Goal: Task Accomplishment & Management: Manage account settings

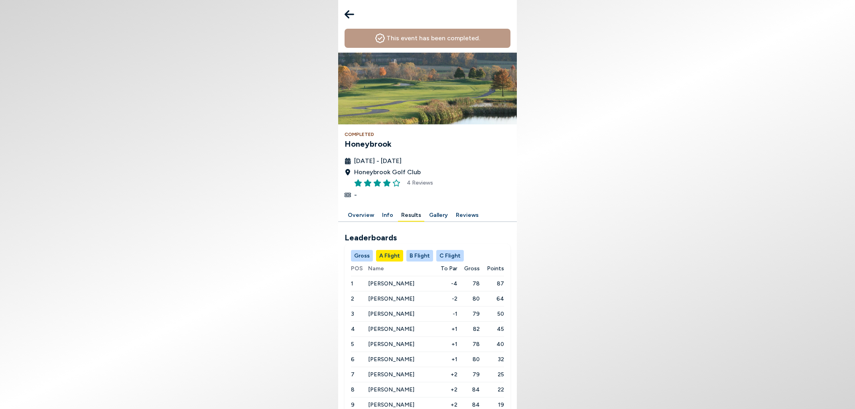
click at [449, 255] on button "C Flight" at bounding box center [450, 256] width 28 height 12
click at [381, 255] on button "A Flight" at bounding box center [389, 256] width 27 height 12
click at [421, 256] on button "B Flight" at bounding box center [420, 256] width 27 height 12
click at [389, 252] on button "A Flight" at bounding box center [389, 256] width 27 height 12
click at [447, 257] on button "C Flight" at bounding box center [450, 256] width 28 height 12
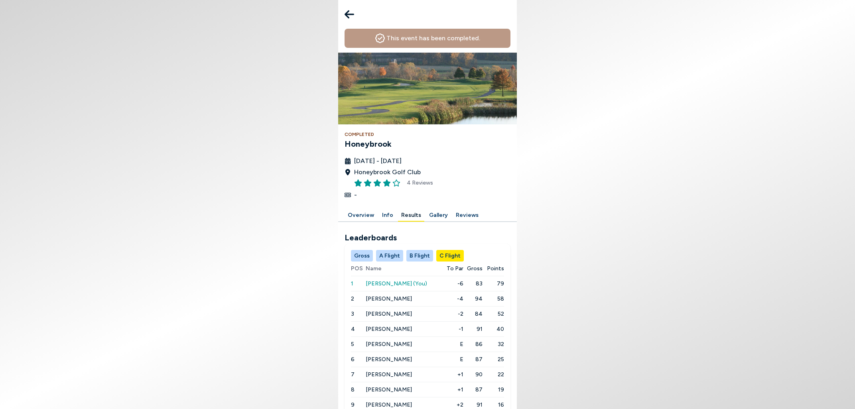
click at [386, 214] on button "Info" at bounding box center [388, 215] width 18 height 12
click at [386, 215] on button "Info" at bounding box center [388, 215] width 18 height 12
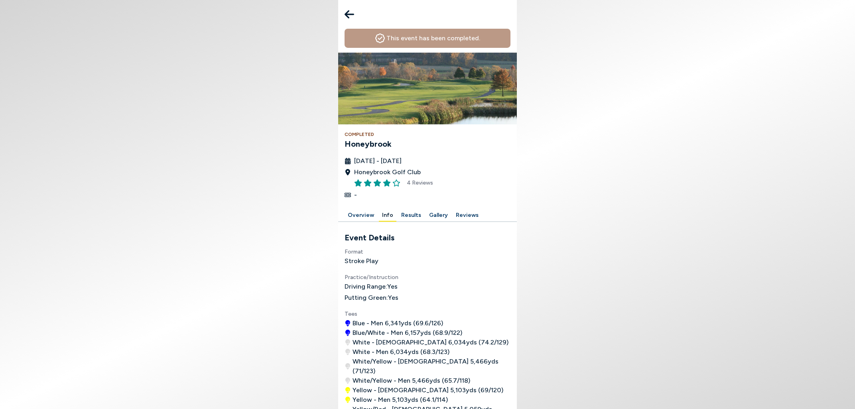
scroll to position [258, 0]
drag, startPoint x: 371, startPoint y: 133, endPoint x: 378, endPoint y: 131, distance: 7.0
click at [372, 247] on div "Format Stroke Play Practice/Instruction Driving Range: Yes Putting Green: Yes T…" at bounding box center [428, 369] width 166 height 245
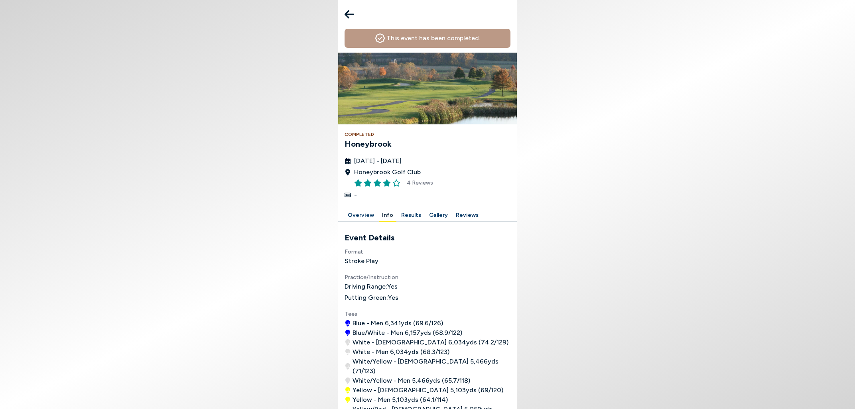
click at [381, 257] on h4 "Stroke Play" at bounding box center [428, 262] width 166 height 10
click at [411, 209] on button "Results" at bounding box center [411, 215] width 26 height 12
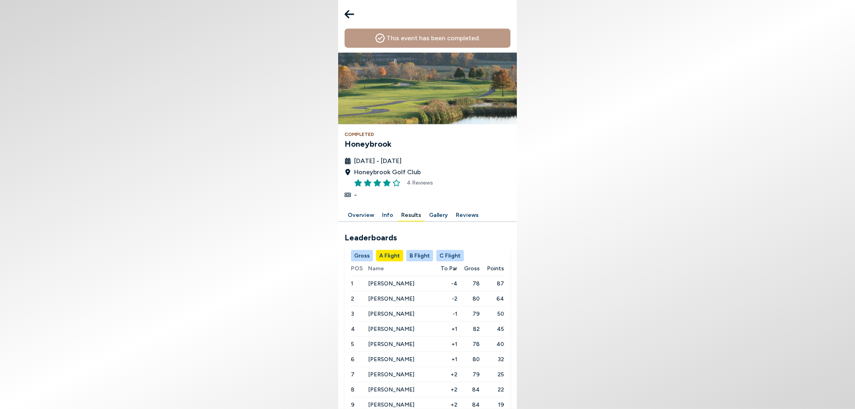
scroll to position [43, 0]
click at [377, 371] on span "[PERSON_NAME]" at bounding box center [391, 374] width 46 height 7
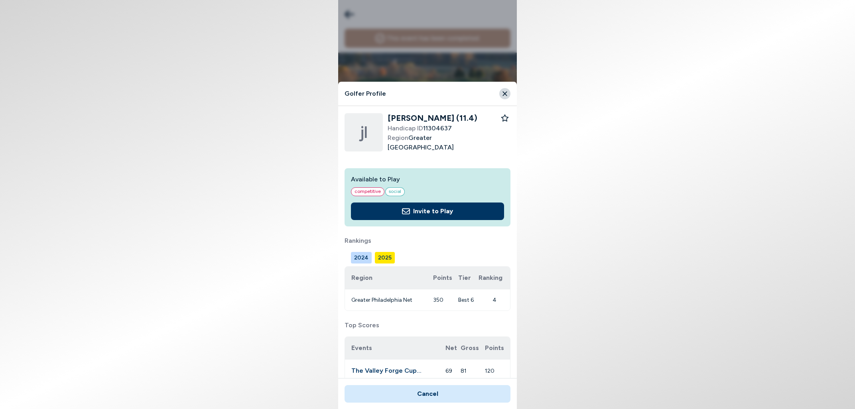
click at [502, 93] on icon "Close" at bounding box center [505, 93] width 7 height 7
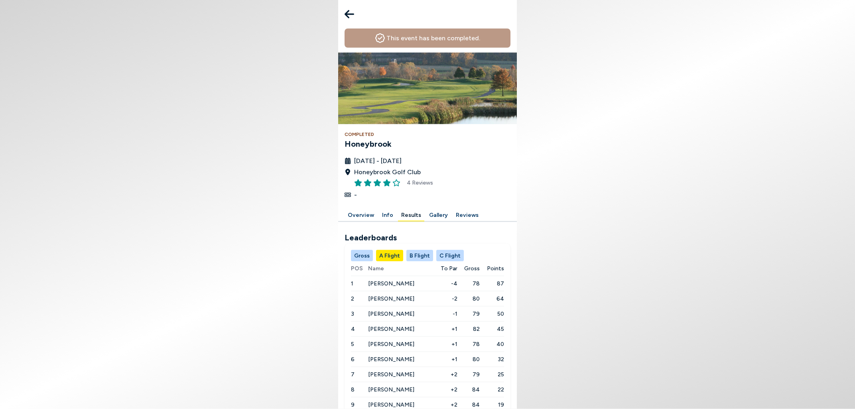
scroll to position [10, 0]
click at [432, 209] on button "Gallery" at bounding box center [438, 215] width 25 height 12
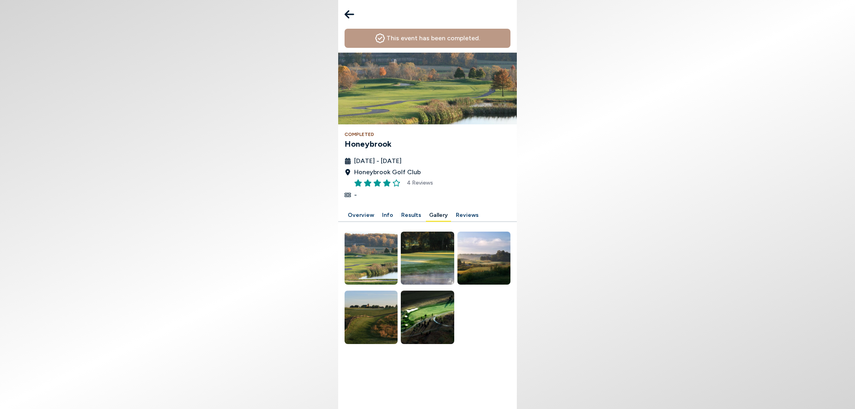
click at [410, 215] on button "Results" at bounding box center [411, 215] width 26 height 12
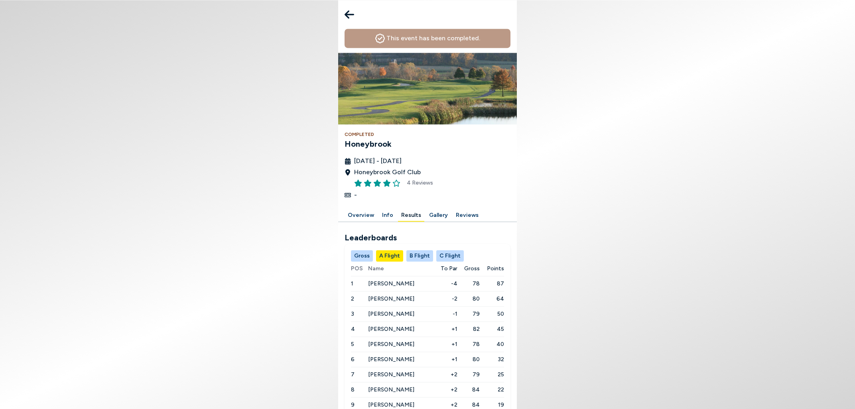
scroll to position [58, 0]
click at [445, 250] on button "C Flight" at bounding box center [450, 256] width 28 height 12
click at [352, 12] on icon at bounding box center [350, 14] width 10 height 16
click at [348, 13] on icon at bounding box center [350, 14] width 10 height 8
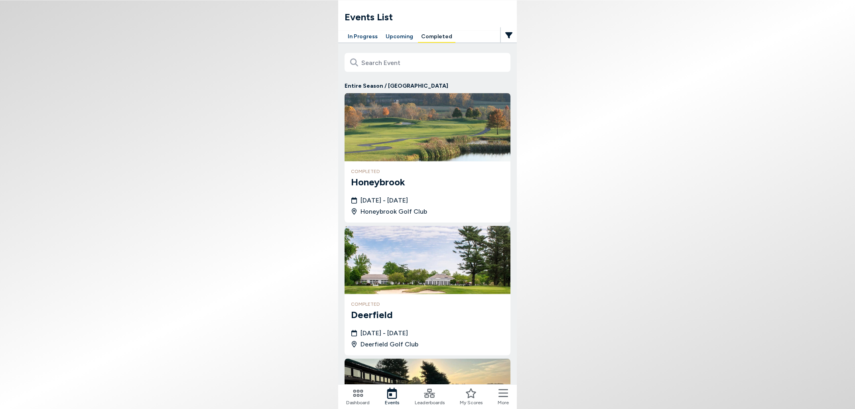
scroll to position [310, 0]
click at [429, 399] on icon at bounding box center [429, 393] width 11 height 11
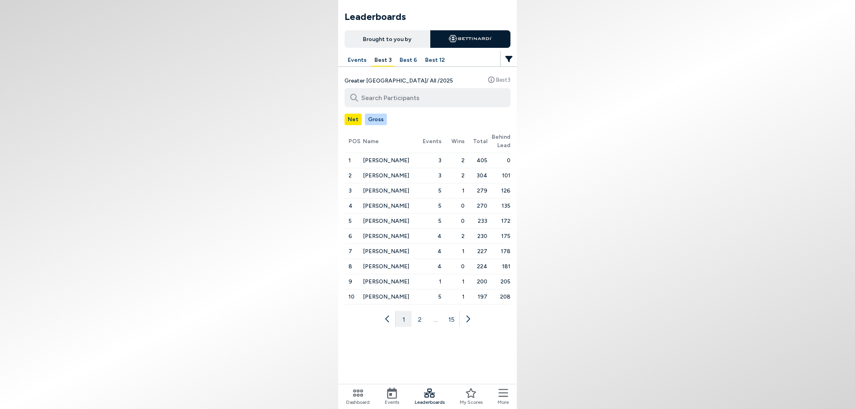
click at [383, 60] on button "Best 3" at bounding box center [383, 60] width 24 height 12
click at [419, 321] on button "2" at bounding box center [420, 319] width 16 height 16
click at [430, 323] on button "3" at bounding box center [428, 319] width 16 height 16
click at [387, 318] on button "1" at bounding box center [388, 319] width 16 height 16
click at [421, 318] on button "2" at bounding box center [420, 319] width 16 height 16
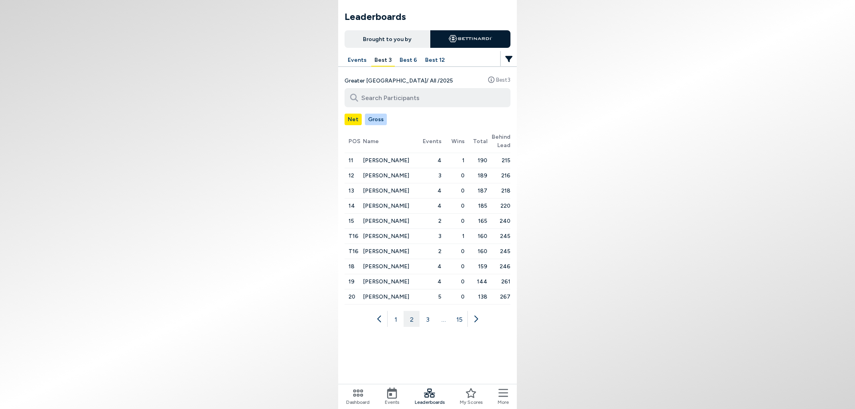
click at [393, 317] on button "1" at bounding box center [396, 319] width 16 height 16
click at [377, 160] on span "[PERSON_NAME]" at bounding box center [386, 160] width 46 height 7
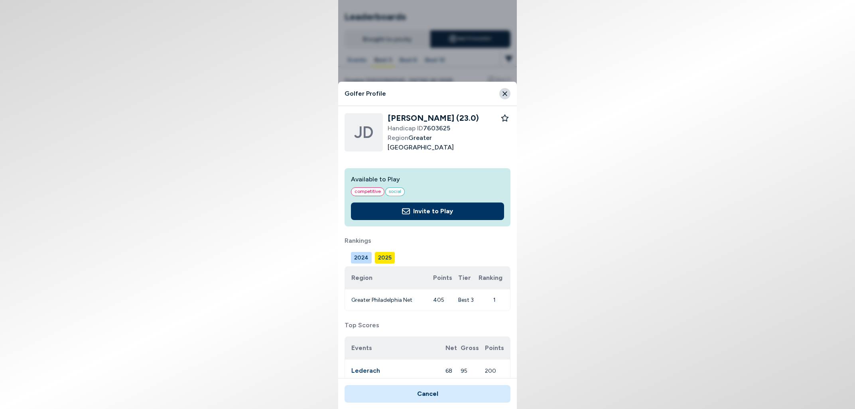
scroll to position [93, 0]
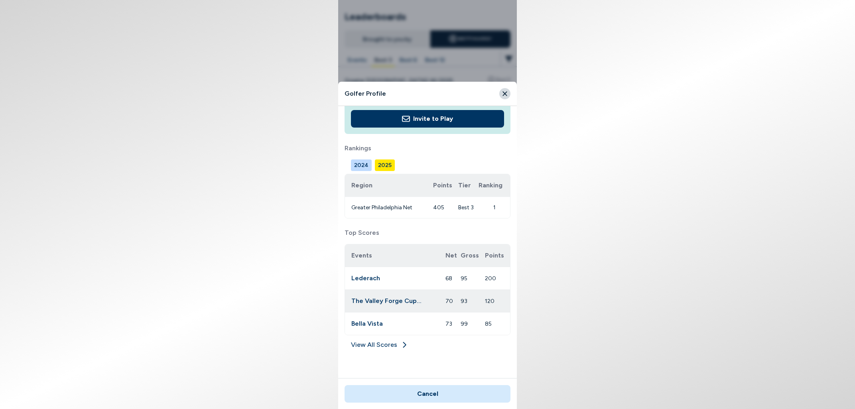
click at [401, 343] on icon at bounding box center [405, 345] width 8 height 8
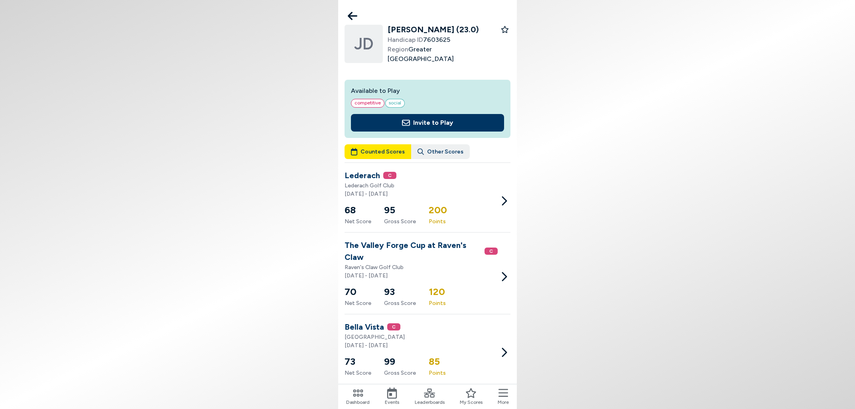
click at [349, 15] on icon at bounding box center [353, 16] width 10 height 8
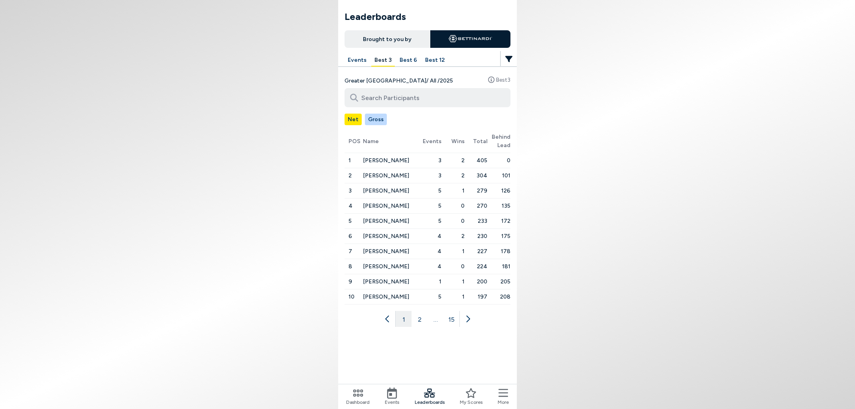
click at [358, 394] on icon at bounding box center [358, 393] width 11 height 11
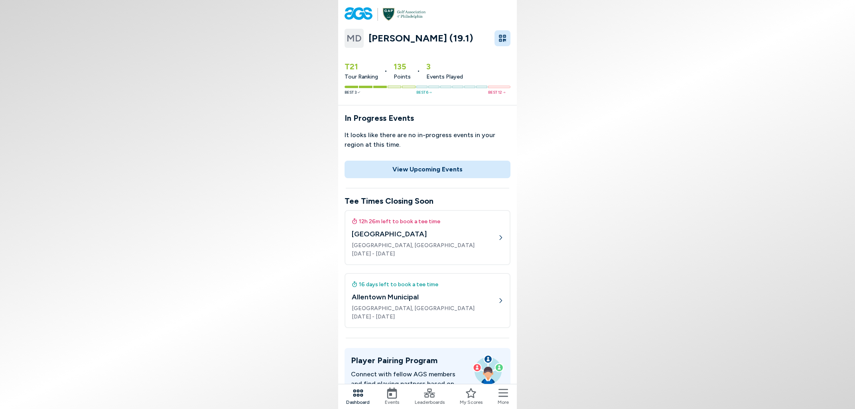
click at [507, 394] on icon at bounding box center [504, 393] width 10 height 11
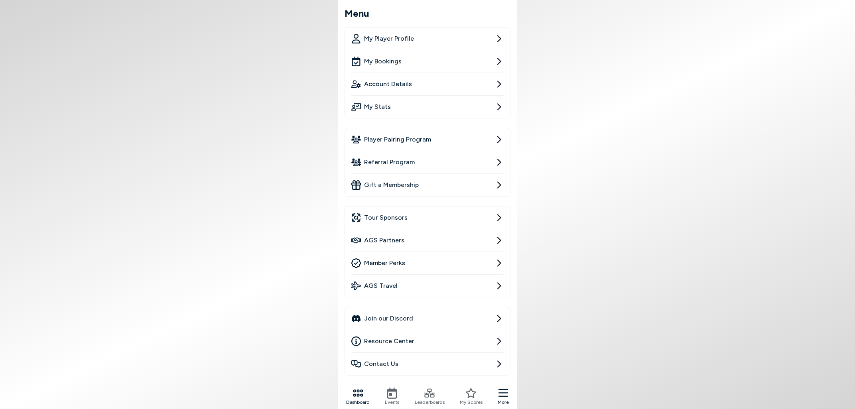
click at [406, 36] on span "My Player Profile" at bounding box center [389, 39] width 50 height 10
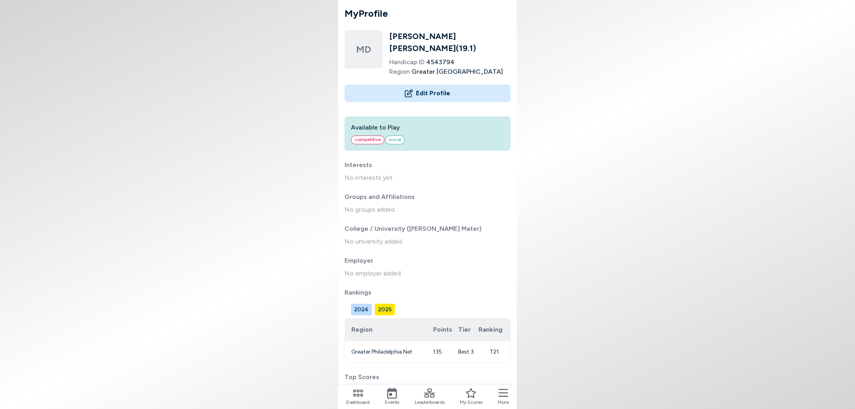
click at [436, 85] on button "Edit Profile" at bounding box center [428, 94] width 166 height 18
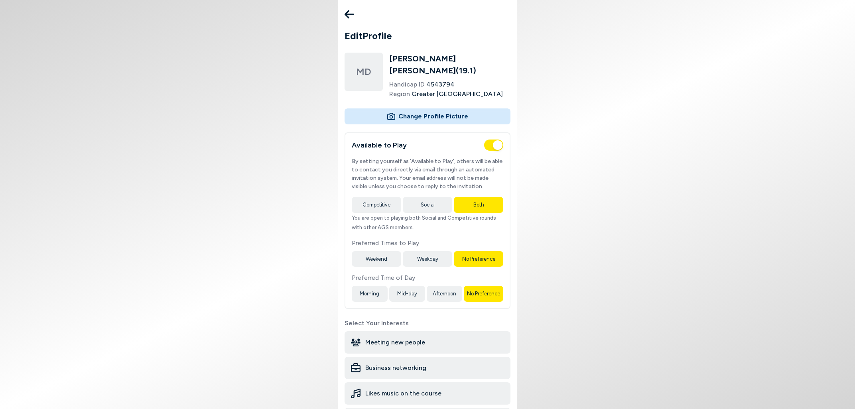
scroll to position [397, 0]
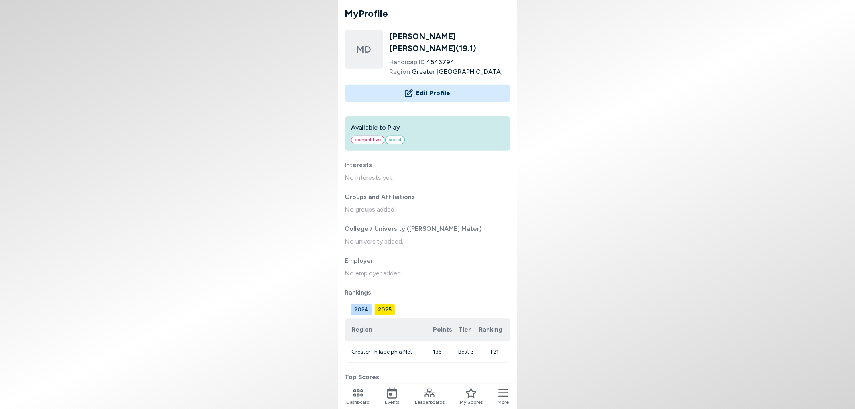
scroll to position [114, 0]
click at [506, 395] on icon at bounding box center [504, 393] width 10 height 11
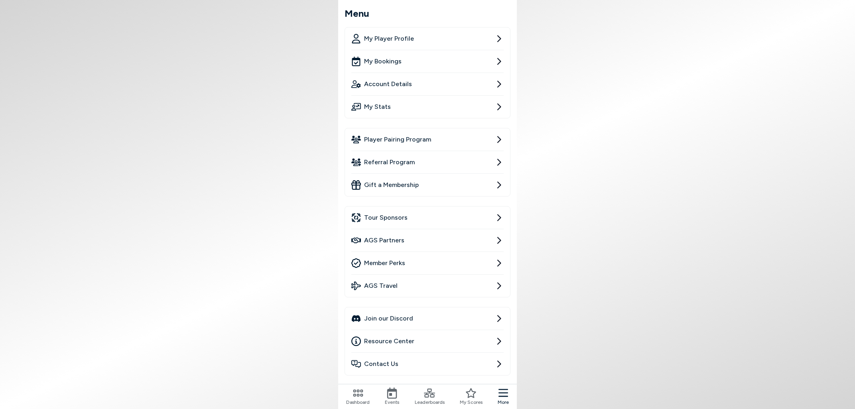
click at [501, 86] on icon at bounding box center [499, 84] width 10 height 10
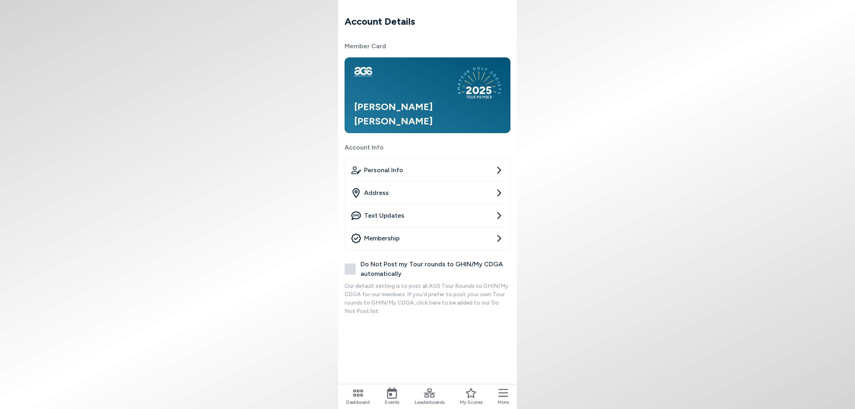
click at [500, 172] on icon at bounding box center [500, 170] width 4 height 7
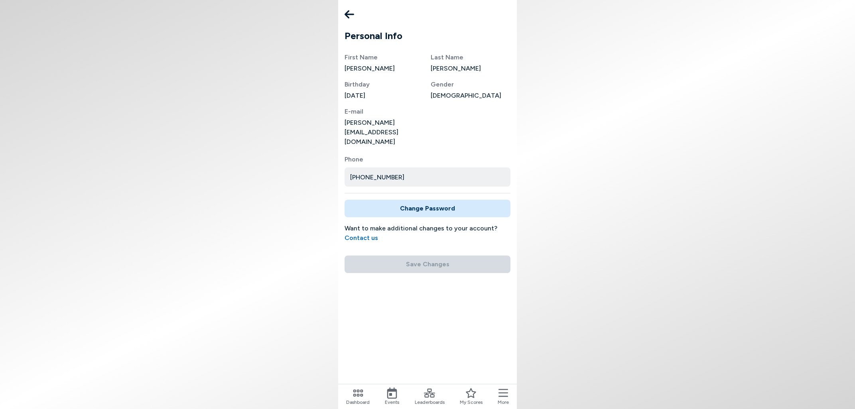
click at [349, 10] on icon at bounding box center [350, 14] width 10 height 16
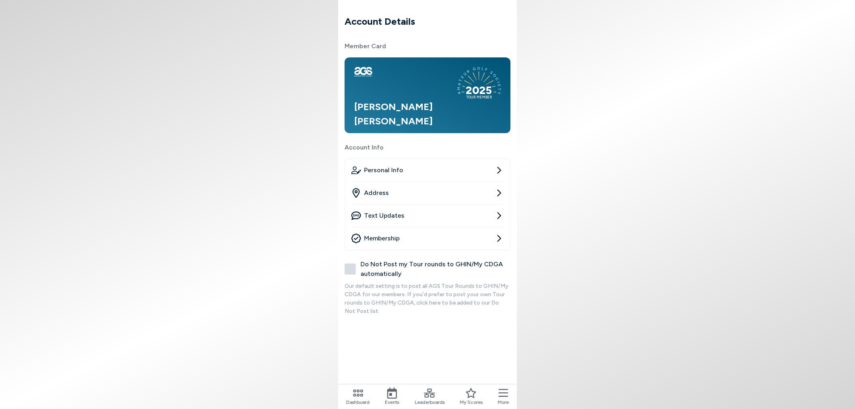
click at [499, 237] on icon at bounding box center [500, 238] width 4 height 7
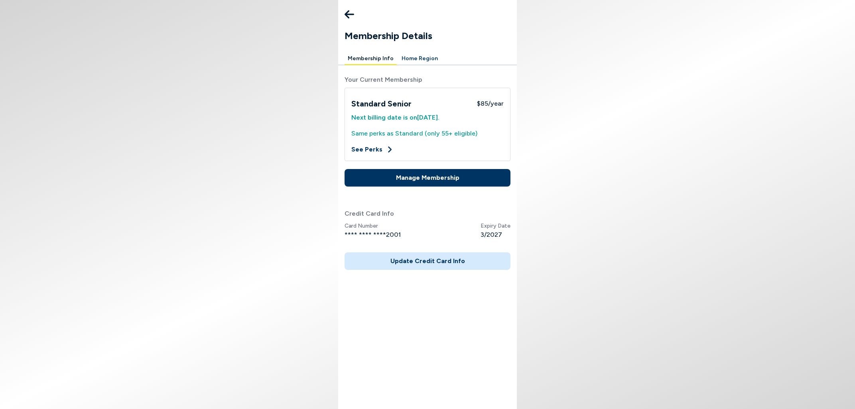
click at [351, 11] on icon at bounding box center [350, 14] width 10 height 16
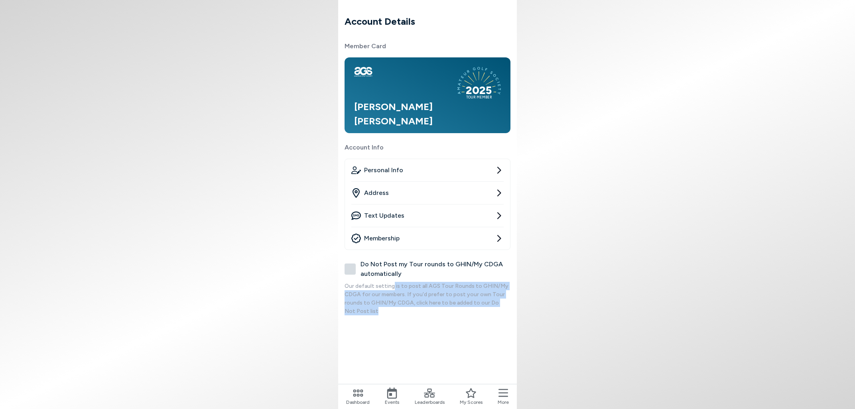
drag, startPoint x: 392, startPoint y: 286, endPoint x: 485, endPoint y: 310, distance: 96.0
click at [485, 310] on p "Our default setting is to post all AGS Tour Rounds to GHIN/My CDGA for our memb…" at bounding box center [428, 299] width 166 height 34
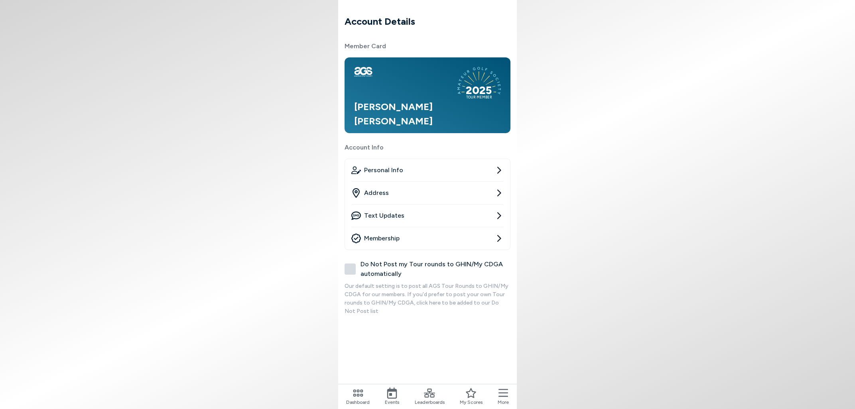
click at [471, 310] on p "Our default setting is to post all AGS Tour Rounds to GHIN/My CDGA for our memb…" at bounding box center [428, 299] width 166 height 34
click at [619, 311] on body "Account Details Member Card 2025 TOUR MEMBER [PERSON_NAME] Account Info Persona…" at bounding box center [427, 204] width 855 height 409
